Goal: Task Accomplishment & Management: Manage account settings

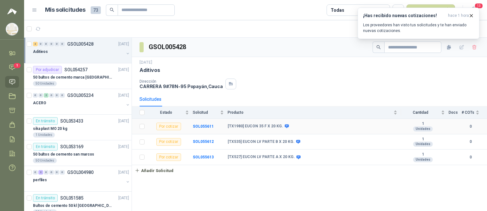
click at [264, 128] on b "[TX1980] EUCON 35 F X 20 KG." at bounding box center [255, 126] width 55 height 5
click at [196, 126] on b "SOL055611" at bounding box center [203, 126] width 21 height 4
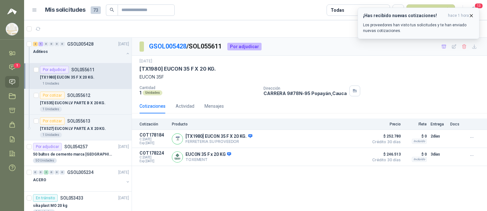
click at [472, 17] on icon "button" at bounding box center [471, 15] width 5 height 5
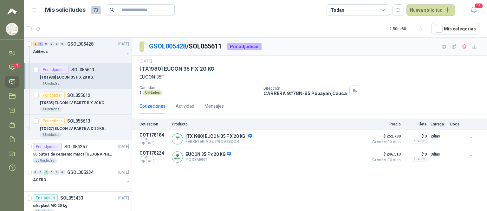
click at [241, 190] on div "GSOL005428 / SOL055611 Por adjudicar [DATE] [TX1980] EUCON 35 F X 20 KG. EUCON …" at bounding box center [309, 126] width 355 height 176
click at [91, 106] on div "[TX535] EUCON LV PARTE B X 20 KG." at bounding box center [84, 103] width 89 height 8
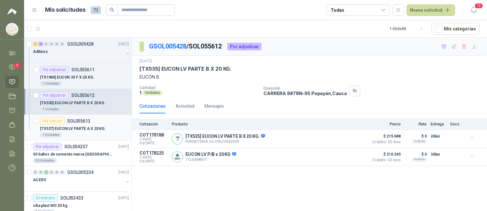
click at [77, 129] on p "[TX527] EUCON LV PARTE A X 20 KG." at bounding box center [73, 129] width 66 height 6
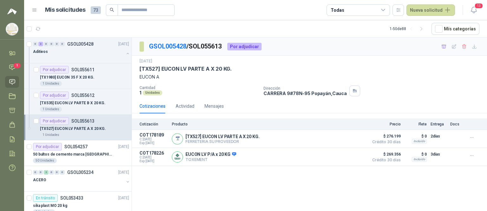
click at [172, 201] on div "GSOL005428 / SOL055613 Por adjudicar [DATE] [TX527] EUCON LV PARTE A X 20 KG. E…" at bounding box center [309, 126] width 355 height 176
